Goal: Information Seeking & Learning: Learn about a topic

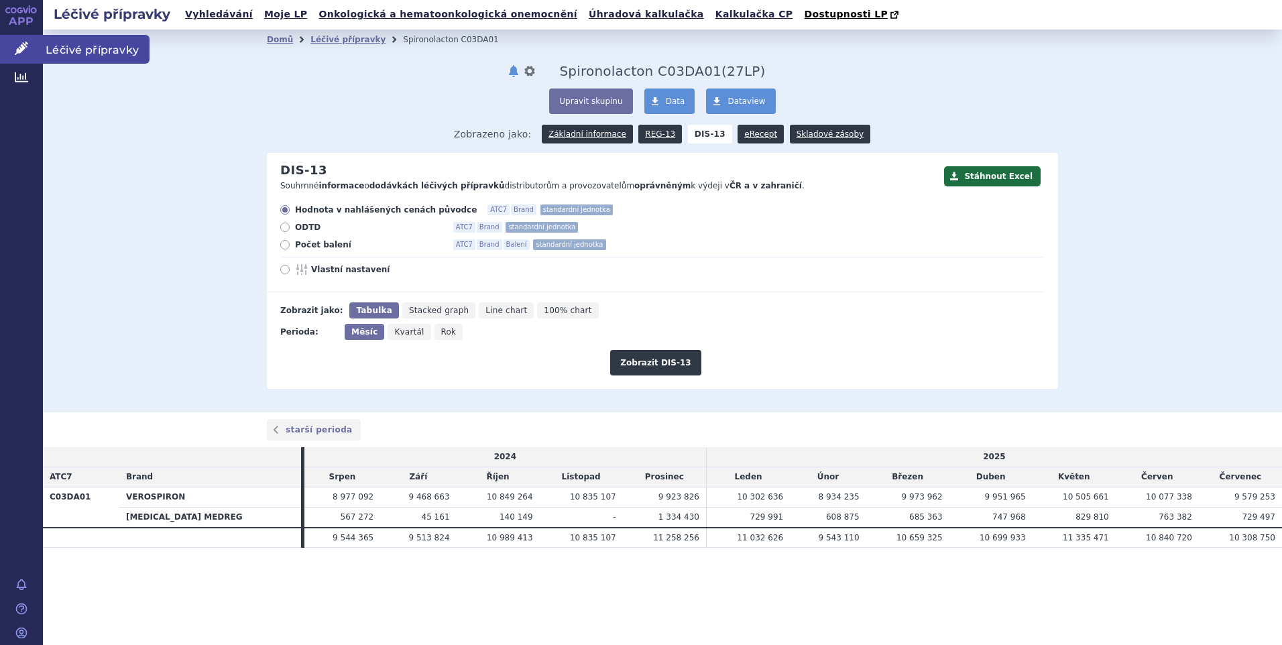
click at [64, 44] on span "Léčivé přípravky" at bounding box center [96, 49] width 107 height 28
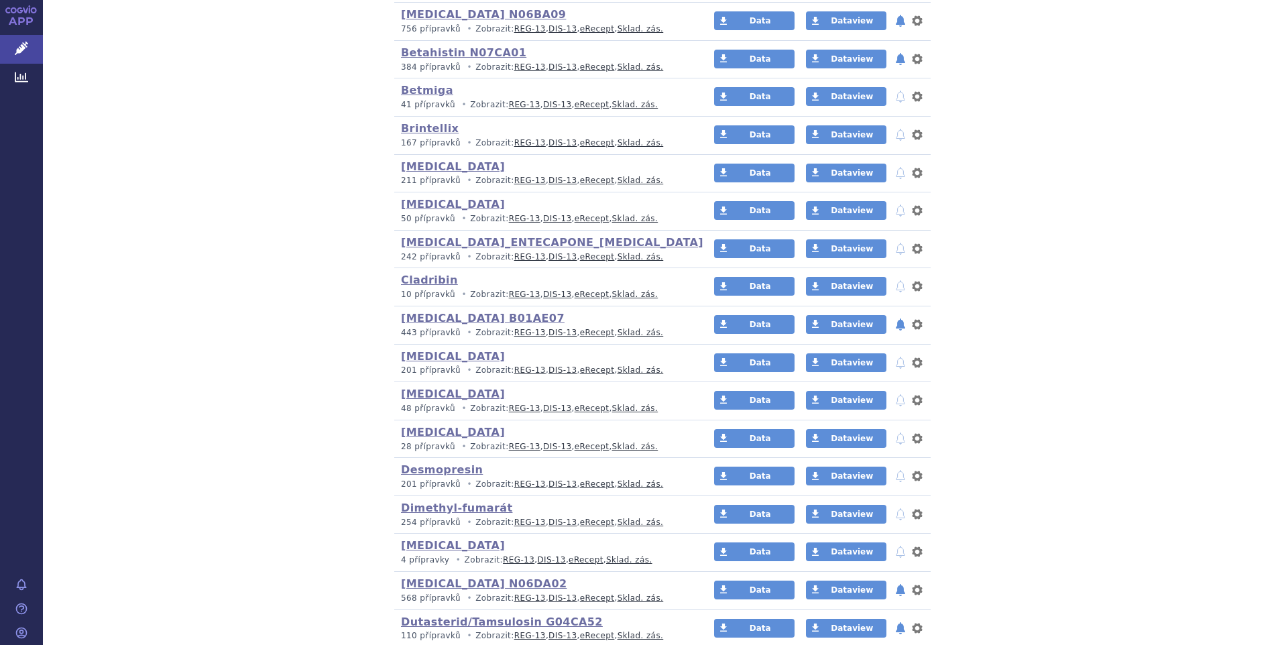
scroll to position [604, 0]
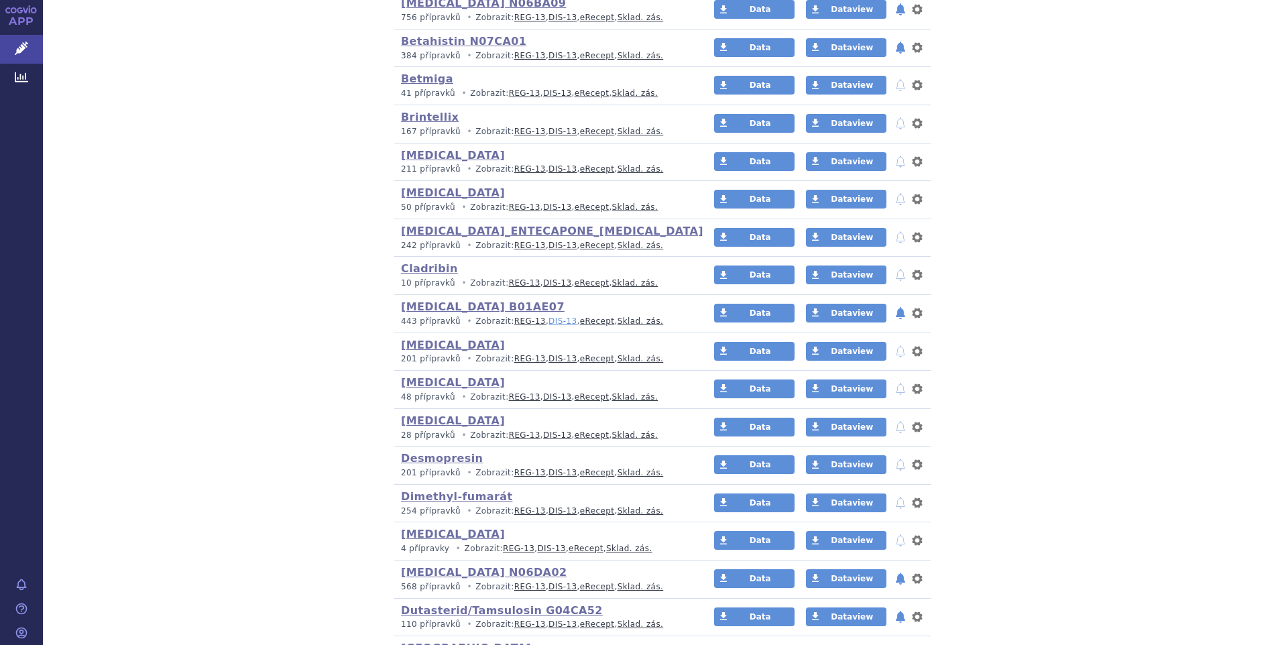
click at [549, 323] on link "DIS-13" at bounding box center [563, 321] width 28 height 9
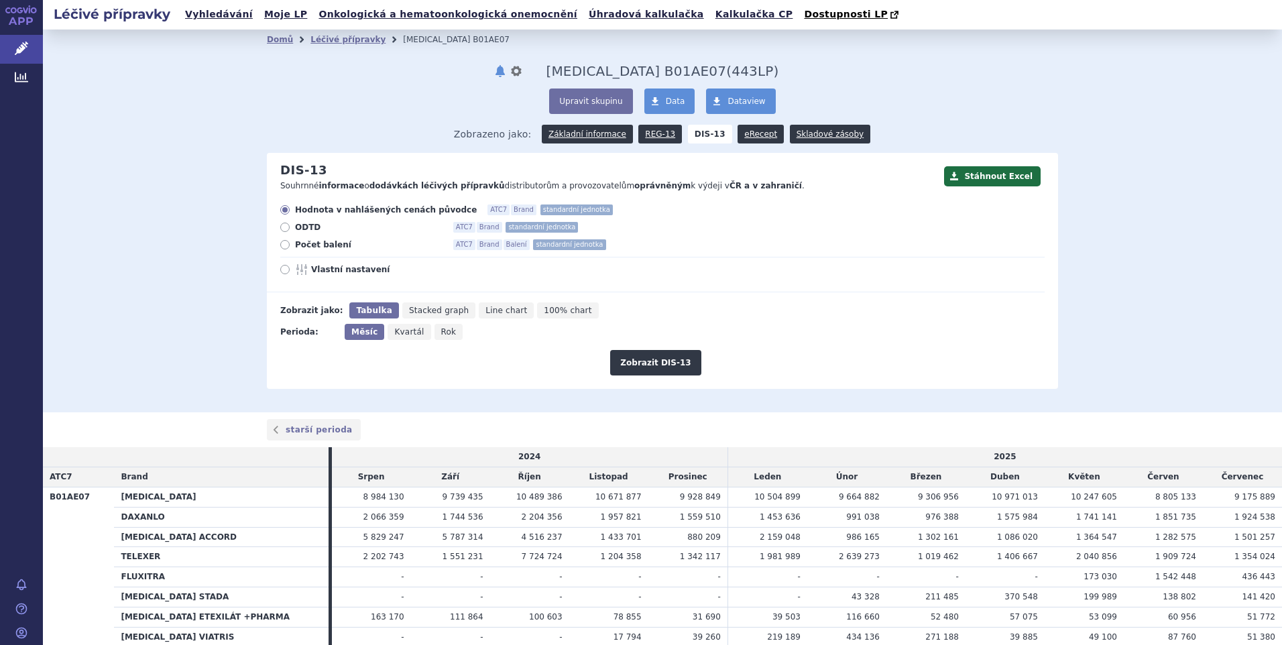
scroll to position [67, 0]
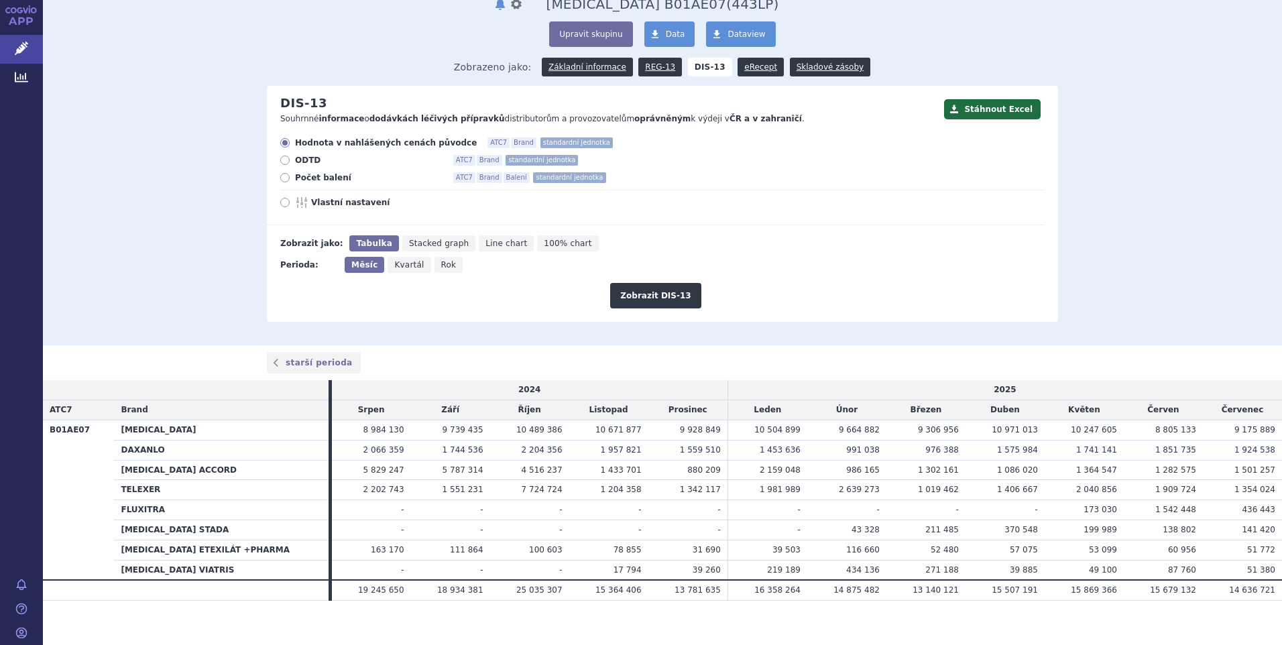
click at [284, 181] on icon at bounding box center [284, 177] width 9 height 9
click at [284, 181] on input "Počet balení ATC7 Brand Balení standardní jednotka" at bounding box center [286, 179] width 9 height 9
radio input "true"
click at [642, 309] on button "Zobrazit DIS-13" at bounding box center [655, 295] width 91 height 25
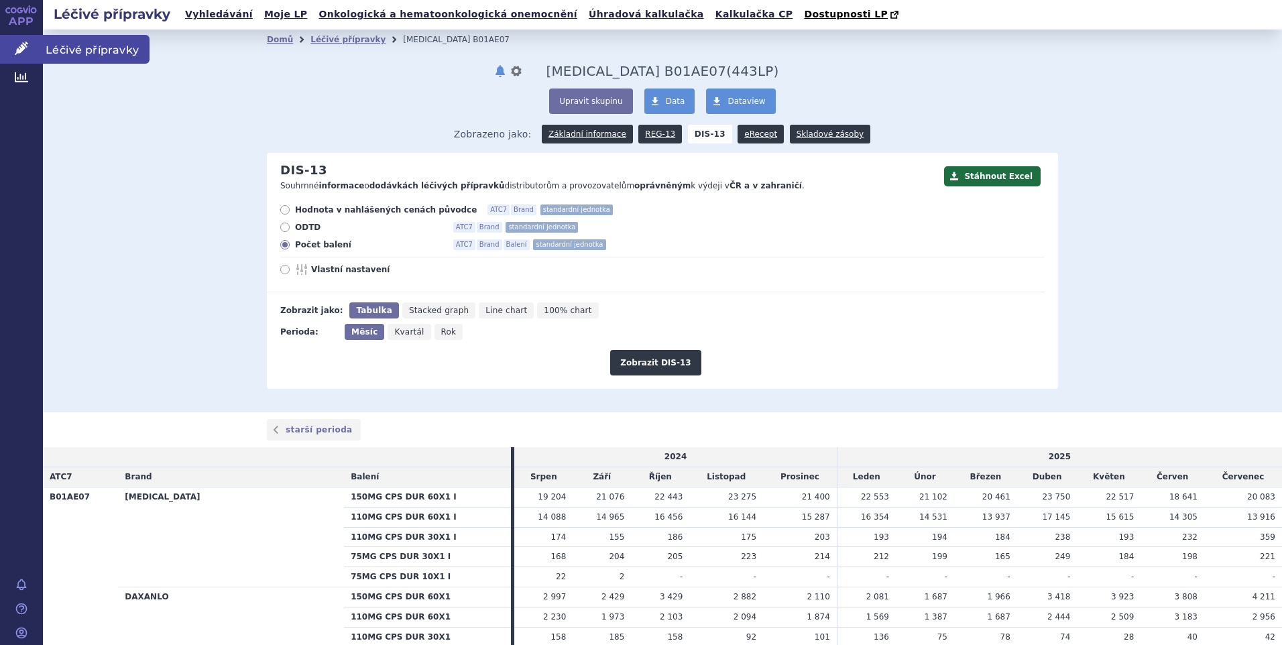
click at [64, 46] on span "Léčivé přípravky" at bounding box center [96, 49] width 107 height 28
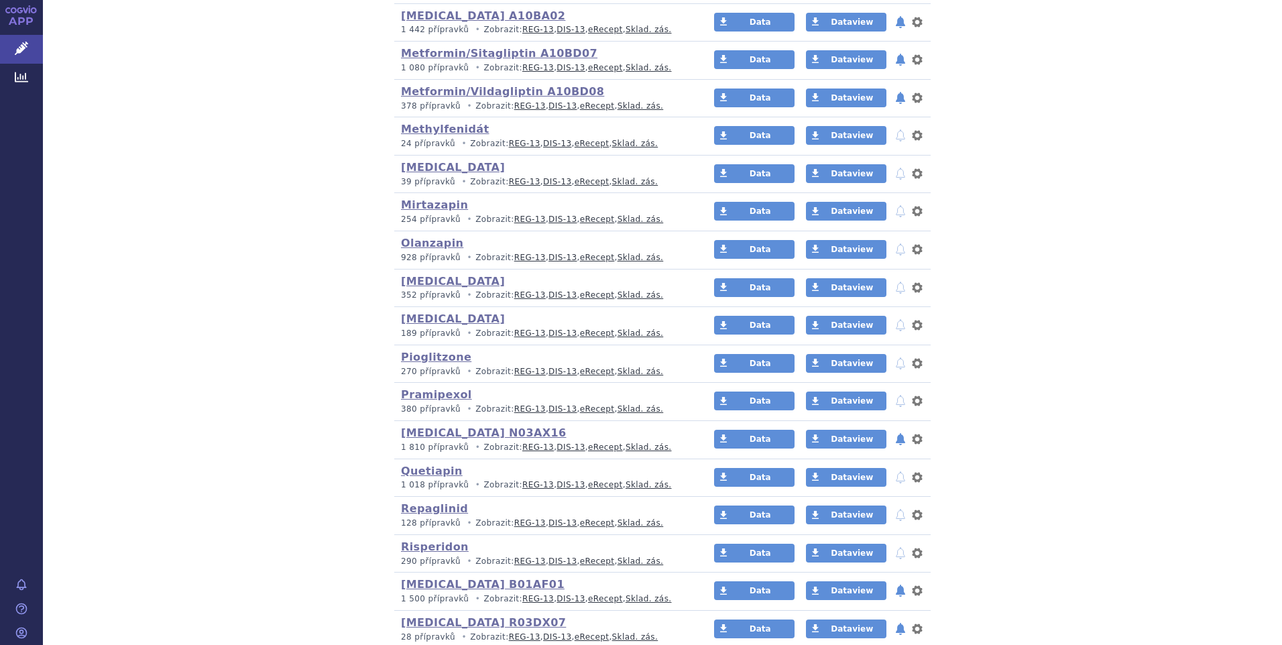
scroll to position [2213, 0]
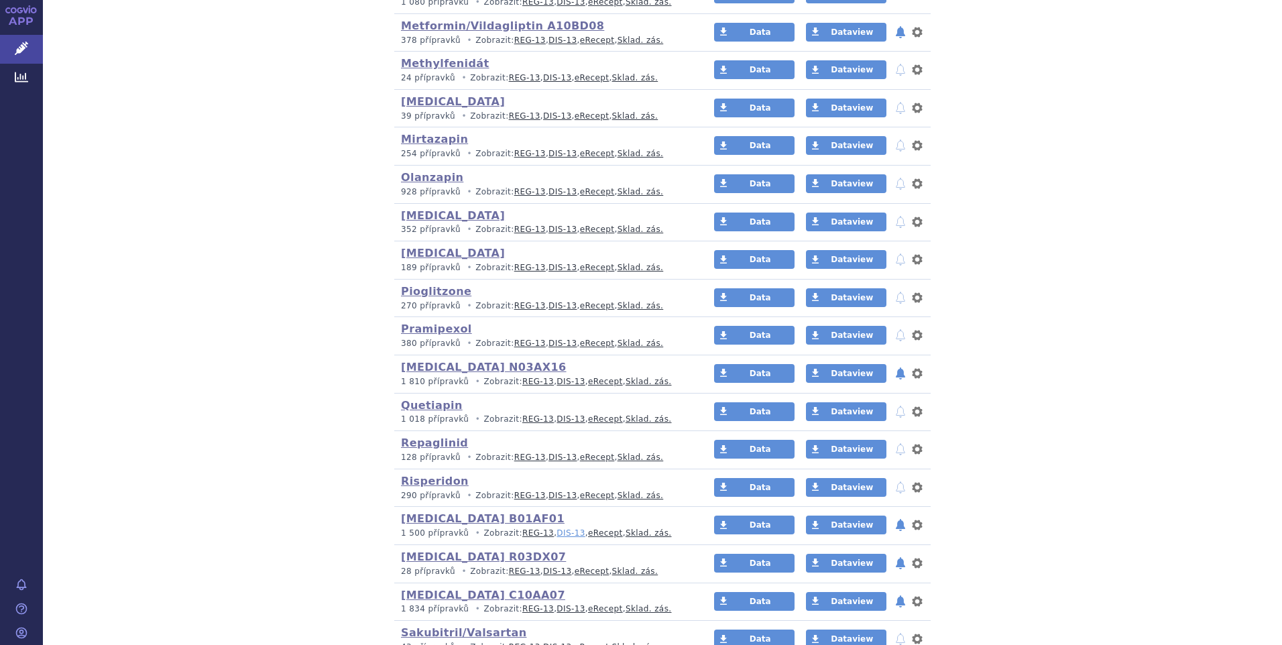
click at [557, 536] on link "DIS-13" at bounding box center [571, 532] width 28 height 9
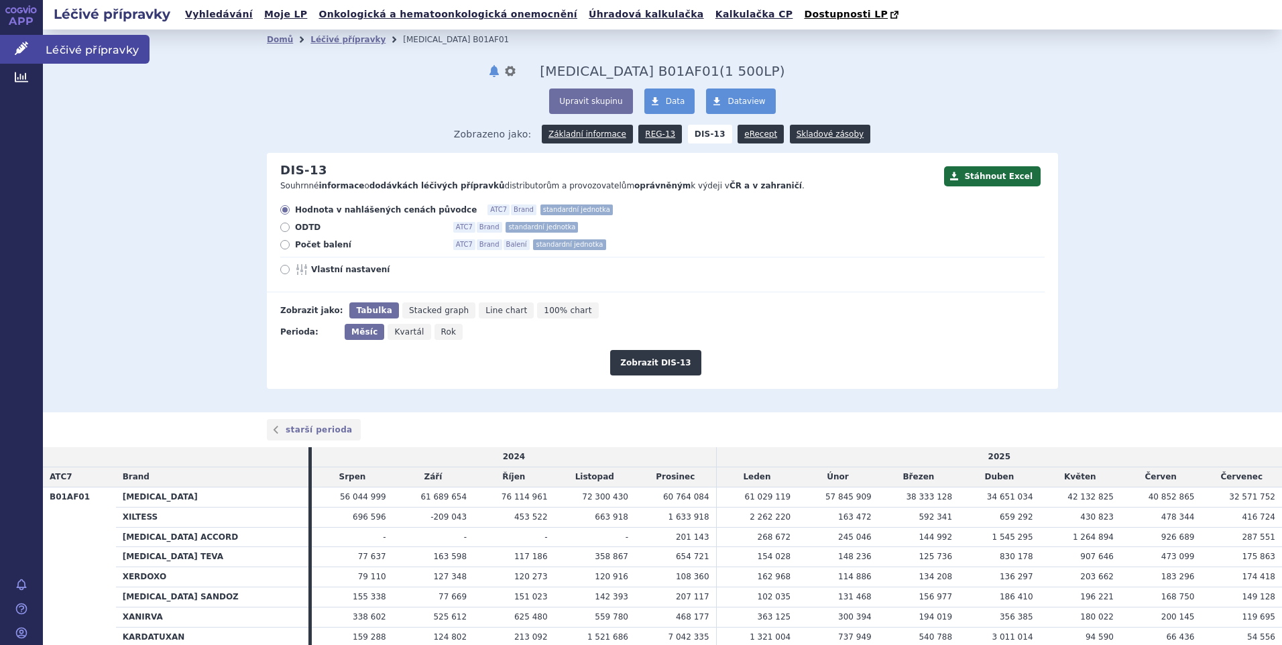
click at [42, 46] on link "Léčivé přípravky" at bounding box center [21, 49] width 43 height 28
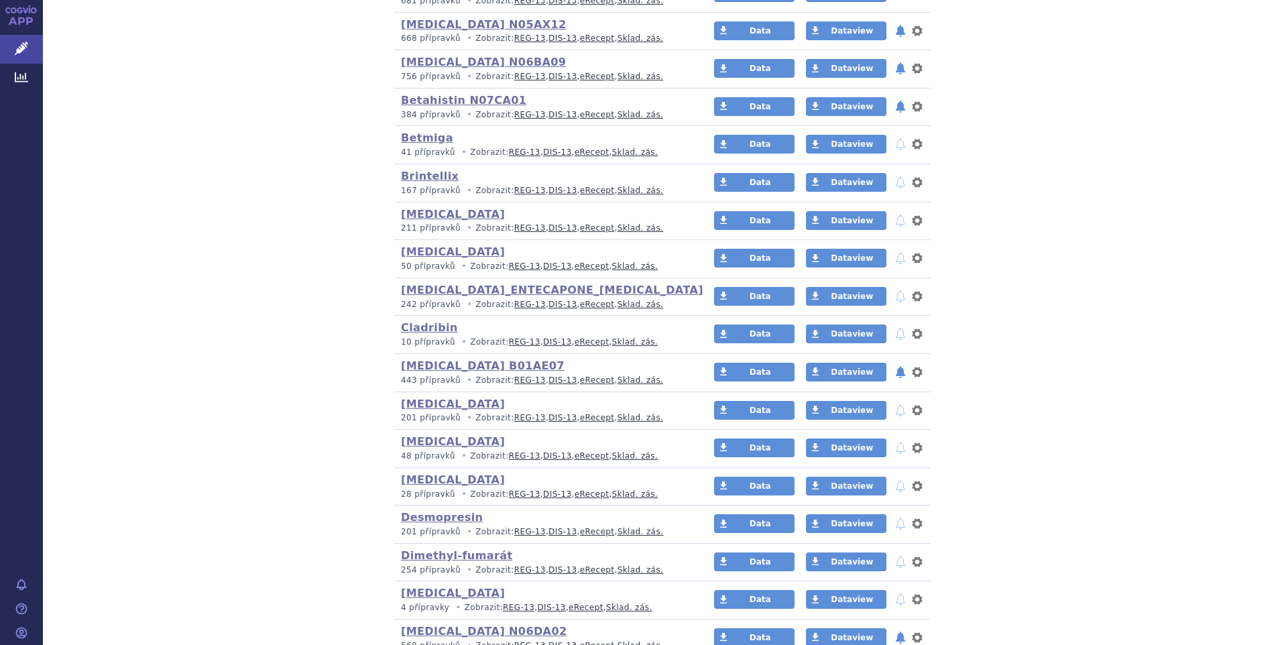
scroll to position [537, 0]
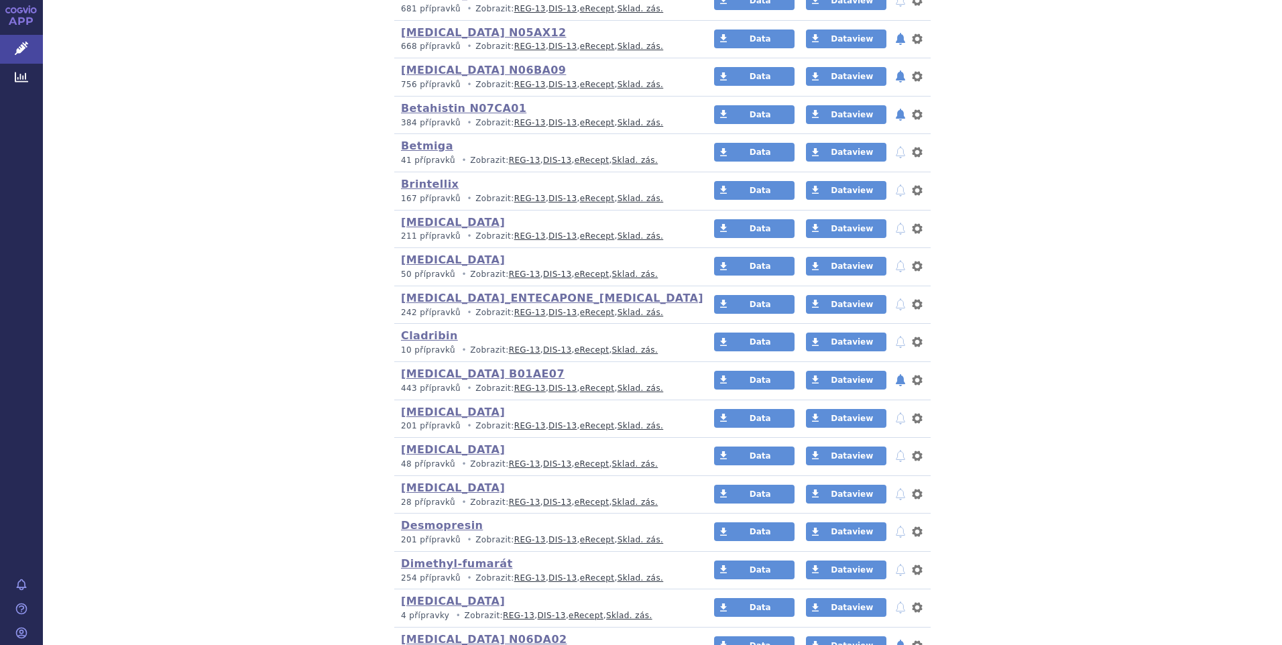
click at [546, 117] on div "Betahistin N07CA01 (bez ) (sdílená skupina) 384 přípravků • Zobrazit: REG-13 , …" at bounding box center [545, 115] width 288 height 27
click at [549, 121] on link "DIS-13" at bounding box center [563, 122] width 28 height 9
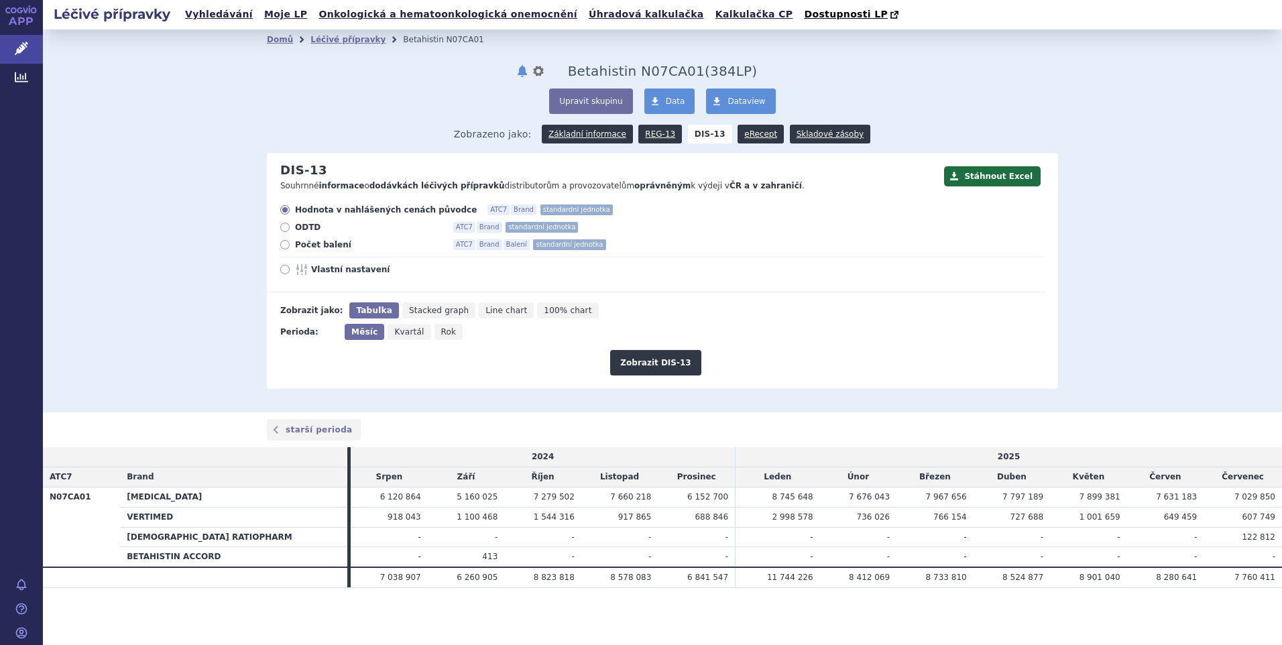
click at [285, 243] on icon at bounding box center [284, 244] width 9 height 9
click at [285, 243] on input "Počet balení ATC7 Brand Balení standardní jednotka" at bounding box center [286, 246] width 9 height 9
radio input "true"
click at [631, 357] on button "Zobrazit DIS-13" at bounding box center [655, 362] width 91 height 25
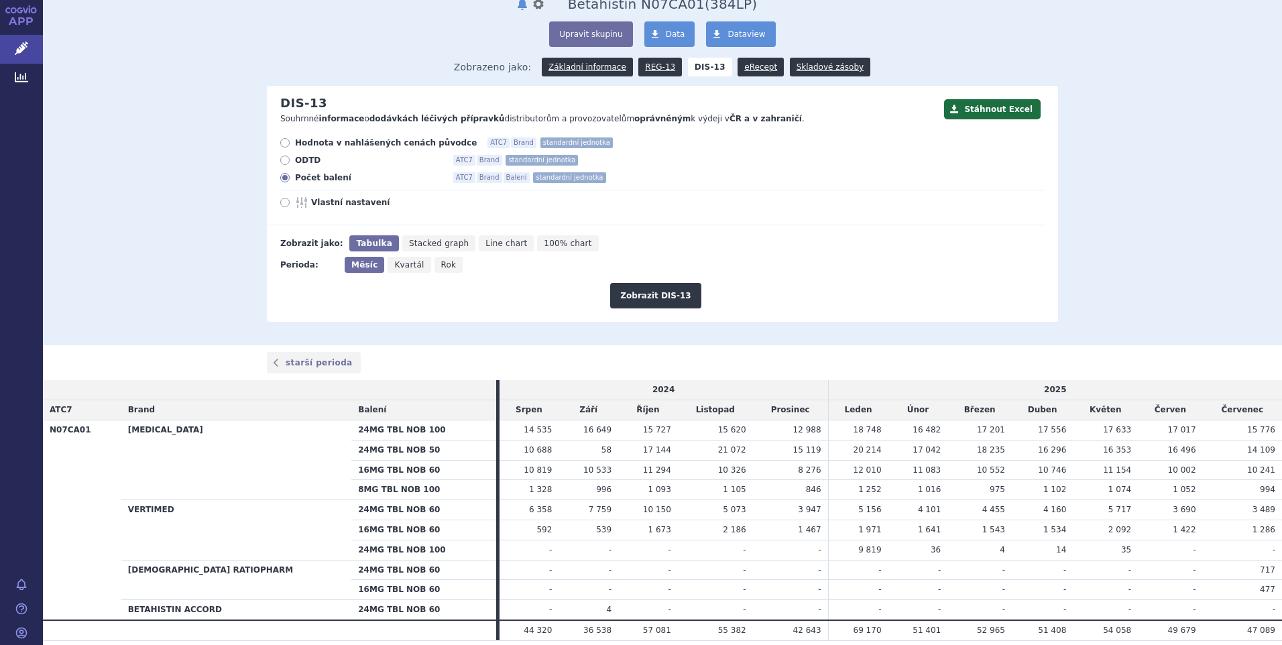
scroll to position [117, 0]
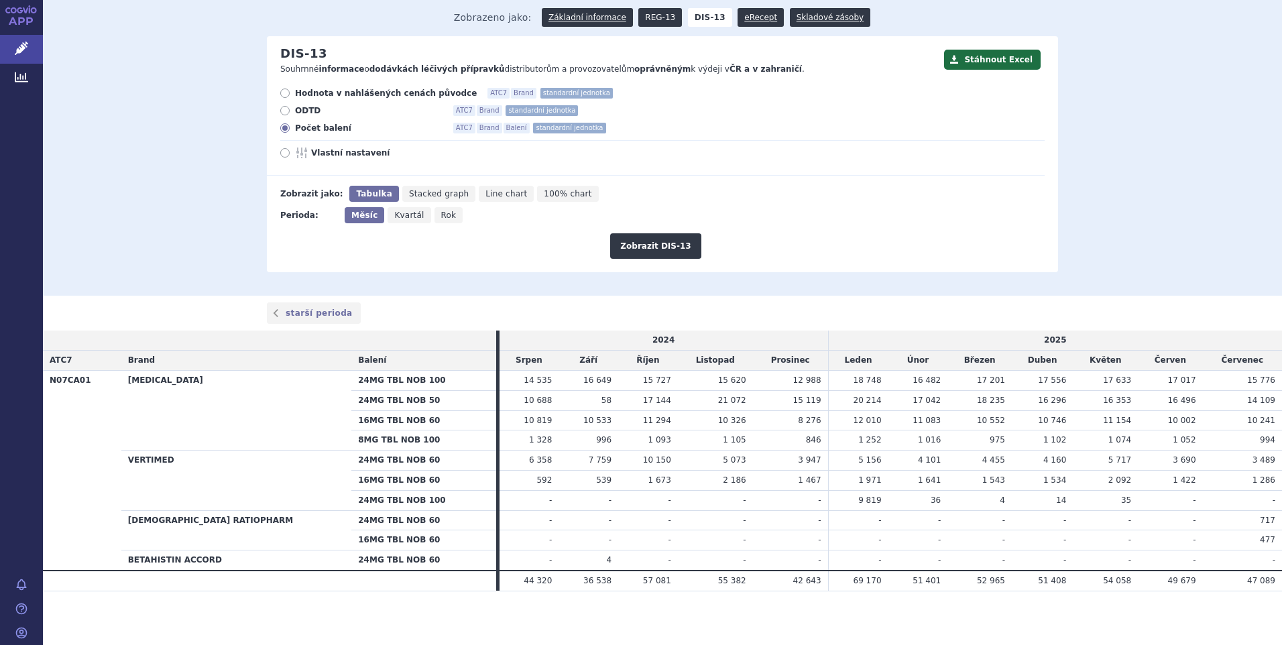
click at [654, 15] on link "REG-13" at bounding box center [660, 17] width 44 height 19
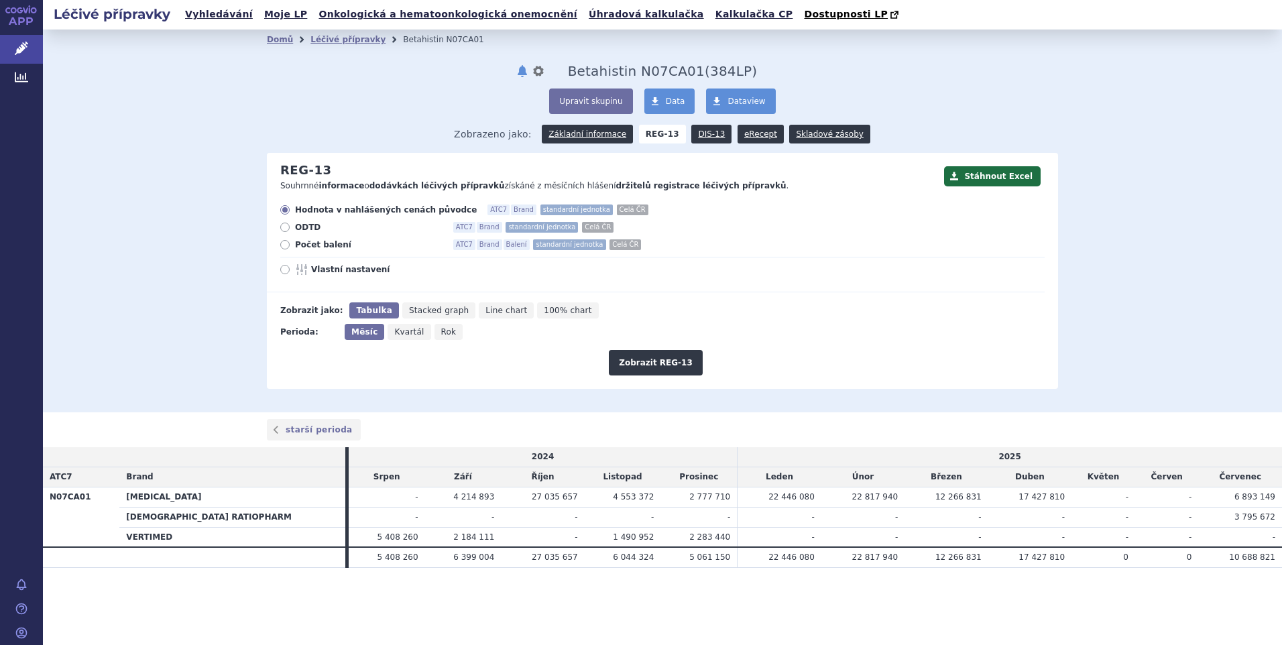
click at [286, 247] on icon at bounding box center [284, 244] width 9 height 9
click at [286, 247] on input "Počet balení ATC7 Brand Balení standardní jednotka Celá ČR" at bounding box center [286, 246] width 9 height 9
radio input "true"
click at [632, 357] on button "Zobrazit REG-13" at bounding box center [656, 362] width 94 height 25
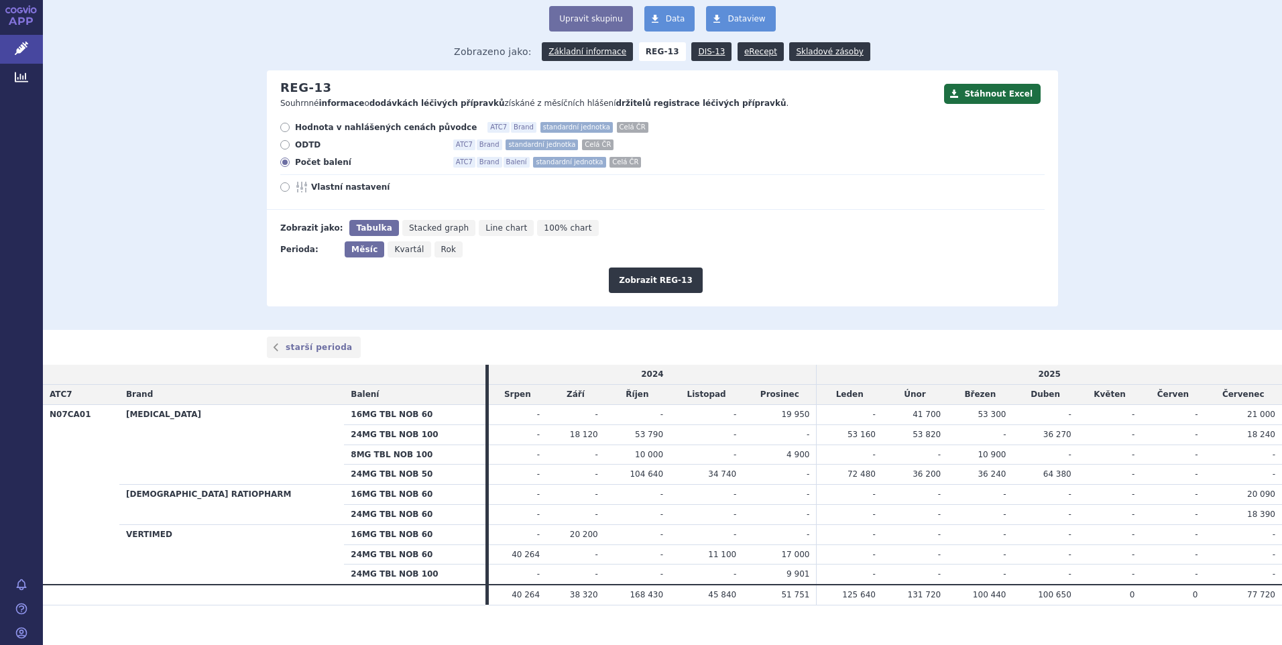
scroll to position [97, 0]
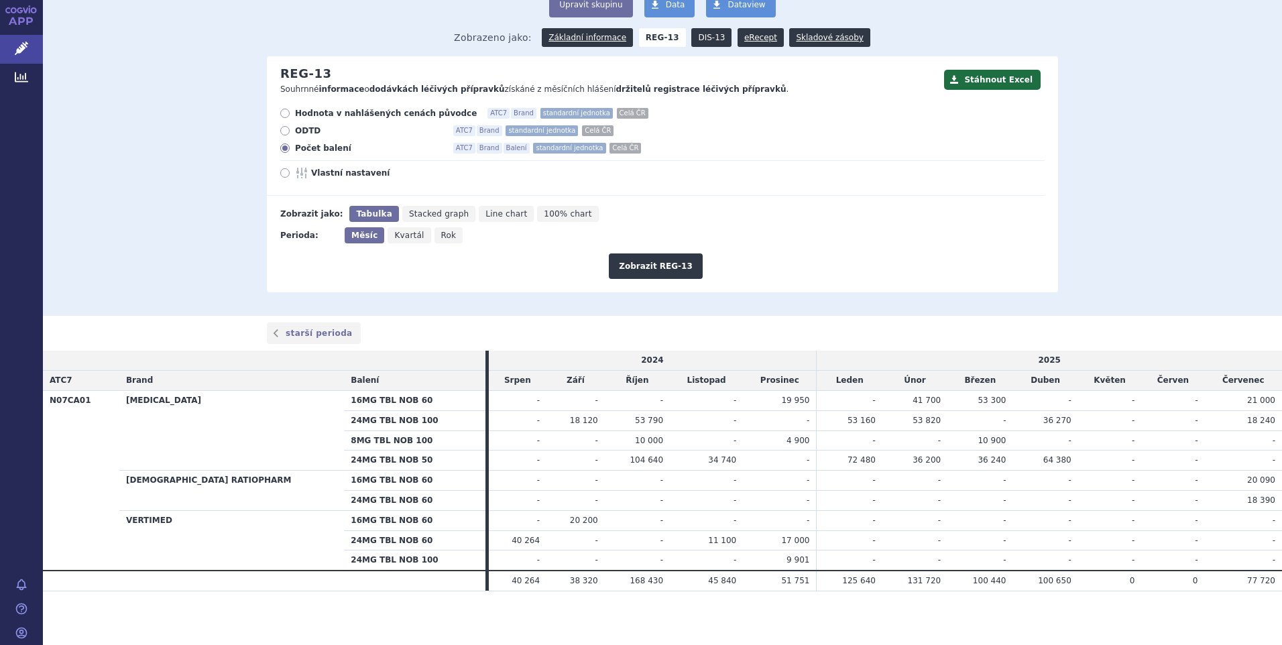
click at [712, 40] on link "DIS-13" at bounding box center [711, 37] width 40 height 19
